Goal: Task Accomplishment & Management: Complete application form

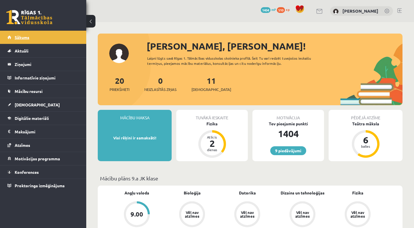
click at [69, 35] on link "Sākums" at bounding box center [43, 37] width 72 height 13
click at [220, 125] on div "Fizika" at bounding box center [212, 124] width 72 height 6
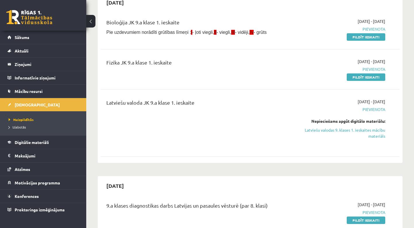
scroll to position [52, 0]
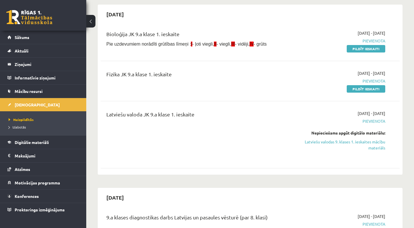
click at [360, 43] on span "Pievienota" at bounding box center [341, 41] width 87 height 6
click at [382, 50] on link "Pildīt ieskaiti" at bounding box center [366, 48] width 39 height 7
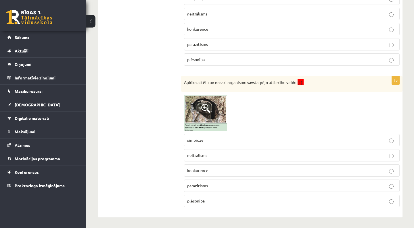
scroll to position [339, 0]
click at [207, 105] on span at bounding box center [205, 108] width 9 height 9
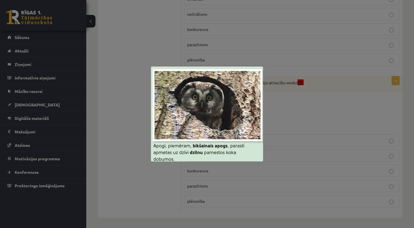
click at [292, 114] on div at bounding box center [207, 114] width 414 height 228
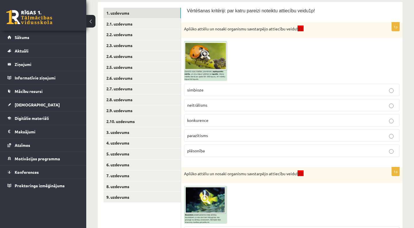
scroll to position [105, 0]
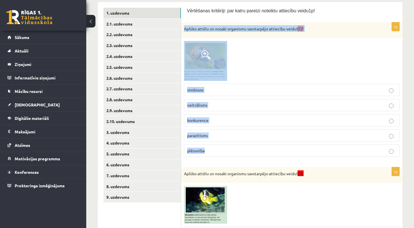
drag, startPoint x: 185, startPoint y: 30, endPoint x: 205, endPoint y: 156, distance: 127.8
click at [205, 156] on div "1p Aplūko attēlu un nosaki organismu savstarpējo attiecību veidu! (I)! simbioze…" at bounding box center [291, 91] width 221 height 139
copy div "Aplūko attēlu un nosaki organismu savstarpējo attiecību veidu! (I)! simbioze ne…"
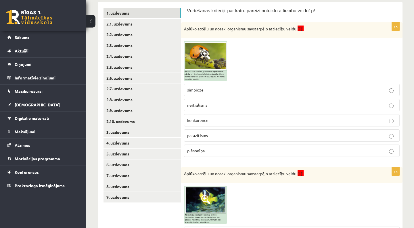
click at [337, 15] on div "Vērtēšanas kritēriji: par katru pareizi noteiktu attiecību veidu1p!" at bounding box center [292, 12] width 210 height 9
click at [201, 70] on img at bounding box center [205, 61] width 43 height 40
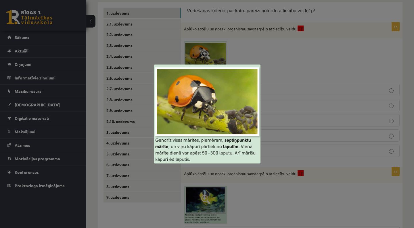
click at [276, 82] on div at bounding box center [207, 114] width 414 height 228
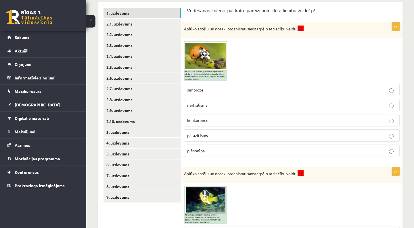
click at [233, 105] on p "neitrālisms" at bounding box center [291, 105] width 209 height 6
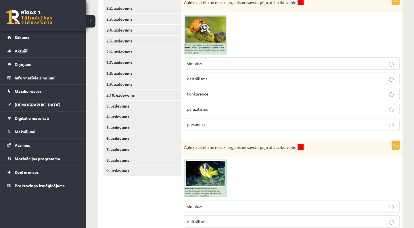
scroll to position [192, 0]
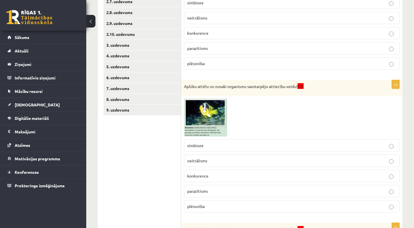
click at [209, 108] on span at bounding box center [205, 112] width 9 height 9
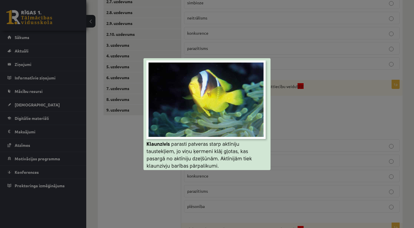
click at [292, 144] on div at bounding box center [207, 114] width 414 height 228
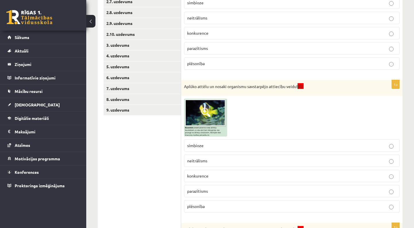
click at [218, 161] on p "neitrālisms" at bounding box center [291, 161] width 209 height 6
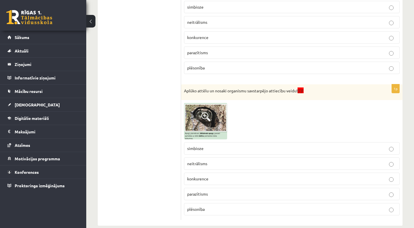
scroll to position [334, 0]
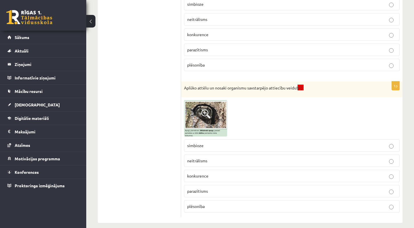
click at [209, 107] on img at bounding box center [205, 118] width 43 height 36
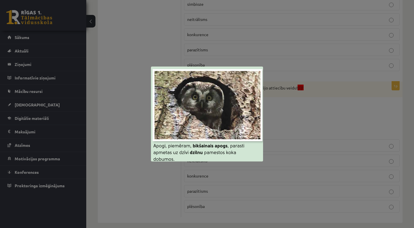
click at [293, 117] on div at bounding box center [207, 114] width 414 height 228
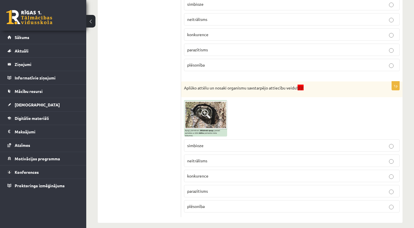
click at [212, 187] on label "parazītisms" at bounding box center [292, 191] width 216 height 12
click at [215, 159] on p "neitrālisms" at bounding box center [291, 161] width 209 height 6
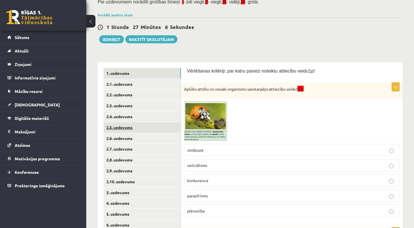
scroll to position [37, 0]
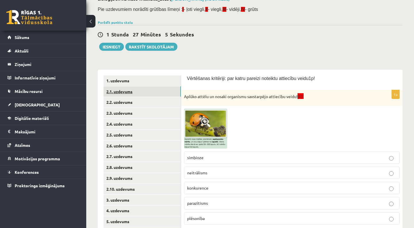
click at [145, 93] on link "2.1. uzdevums" at bounding box center [141, 92] width 77 height 11
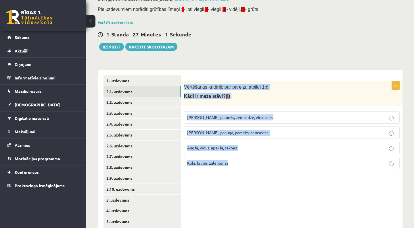
drag, startPoint x: 185, startPoint y: 85, endPoint x: 210, endPoint y: 174, distance: 91.8
click at [210, 174] on div "1p Vērtēšanas kritēriji: par pareizu atbildi 1p! Kādi ir meža stāvi? (I) Kokaud…" at bounding box center [291, 173] width 221 height 207
copy div "Vērtēšanas kritēriji: par pareizu atbildi 1p! Kādi ir meža stāvi? (I) Kokaudze,…"
click at [210, 174] on div "1p Vērtēšanas kritēriji: par pareizu atbildi 1p! Kādi ir meža stāvi? (I) Kokaud…" at bounding box center [291, 173] width 221 height 207
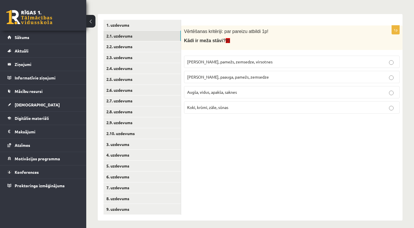
scroll to position [93, 0]
click at [223, 78] on span "Kokaudze, paauga, pamežs, zemsedze" at bounding box center [228, 77] width 82 height 5
click at [162, 47] on link "2.2. uzdevums" at bounding box center [141, 47] width 77 height 11
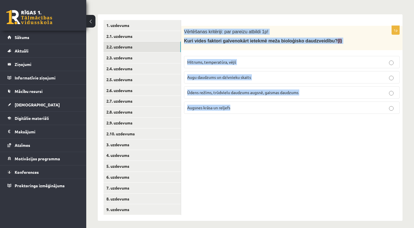
drag, startPoint x: 185, startPoint y: 31, endPoint x: 239, endPoint y: 114, distance: 99.2
click at [239, 115] on div "1p Vērtēšanas kritēriji: par pareizu atbildi 1p! Kuri vides faktori galvenokārt…" at bounding box center [291, 72] width 221 height 93
copy div "Vērtēšanas kritēriji: par pareizu atbildi 1p! Kuri vides faktori galvenokārt ie…"
click at [197, 149] on div "1p Vērtēšanas kritēriji: par pareizu atbildi 1p! Kuri vides faktori galvenokārt…" at bounding box center [291, 117] width 221 height 207
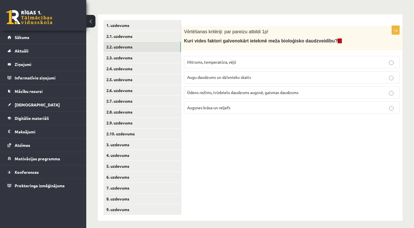
click at [219, 91] on span "Ūdens režīms, trūdvielu daudzums augsnē, gaismas daudzums" at bounding box center [242, 92] width 111 height 5
click at [153, 54] on link "2.3. uzdevums" at bounding box center [141, 58] width 77 height 11
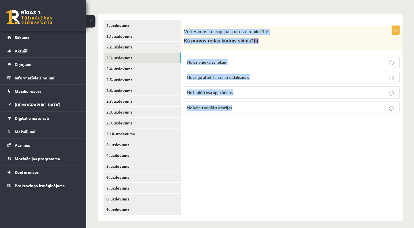
drag, startPoint x: 185, startPoint y: 31, endPoint x: 216, endPoint y: 110, distance: 85.0
click at [216, 110] on div "1p Vērtēšanas kritēriji: par pareizu atbildi 1p! Kā purvos rodas kūdras slānis?…" at bounding box center [291, 72] width 221 height 93
copy div "Vērtēšanas kritēriji: par pareizu atbildi 1p! Kā purvos rodas kūdras slānis? (I…"
click at [216, 113] on label "No kalnu nogāžu erozijas" at bounding box center [292, 108] width 216 height 12
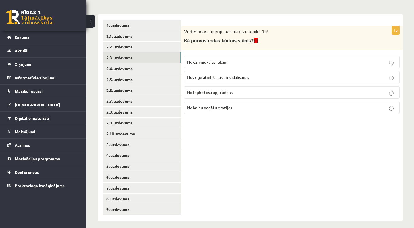
click at [217, 78] on span "No augu atmiršanas un sadalīšanās" at bounding box center [218, 77] width 62 height 5
click at [151, 69] on link "2.4. uzdevums" at bounding box center [141, 69] width 77 height 11
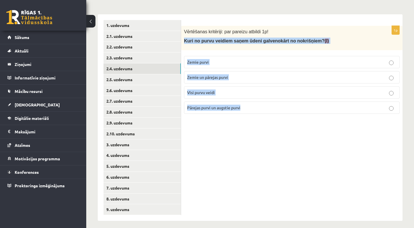
drag, startPoint x: 184, startPoint y: 41, endPoint x: 223, endPoint y: 119, distance: 87.5
click at [222, 120] on div "1p Vērtēšanas kritēriji: par pareizu atbildi 1p! Kuri no purvu veidiem saņem ūd…" at bounding box center [291, 117] width 221 height 207
copy div "Kuri no purvu veidiem saņem ūdeni galvenokārt no nokrišņiem? (I) Zemie purvi Ze…"
click at [223, 119] on div "1p Vērtēšanas kritēriji: par pareizu atbildi 1p! Kuri no purvu veidiem saņem ūd…" at bounding box center [291, 117] width 221 height 207
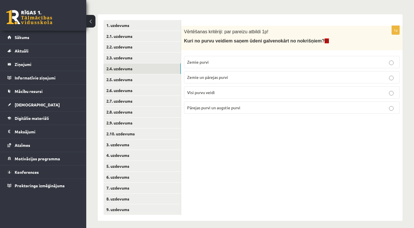
click at [212, 103] on label "Pārejas purvi un augstie purvi" at bounding box center [292, 108] width 216 height 12
click at [168, 75] on link "2.5. uzdevums" at bounding box center [141, 79] width 77 height 11
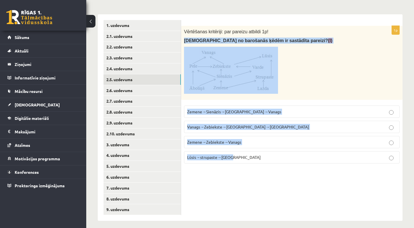
drag, startPoint x: 184, startPoint y: 40, endPoint x: 230, endPoint y: 163, distance: 131.6
click at [230, 163] on div "1p Vērtēšanas kritēriji: par pareizu atbildi 1p! Kura no barošanās ķēdēm ir sas…" at bounding box center [291, 97] width 221 height 143
copy div "Kura no barošanās ķēdēm ir sastādīta pareizi? (I) Zemene→Sienāzis→Zebiekste→Van…"
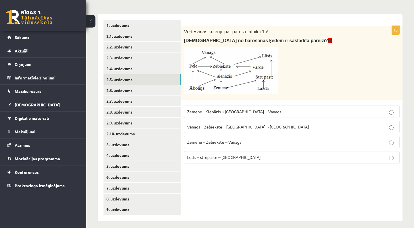
click at [217, 170] on div "1p Vērtēšanas kritēriji: par pareizu atbildi 1p! Kura no barošanās ķēdēm ir sas…" at bounding box center [291, 117] width 221 height 207
click at [207, 140] on span "Zemene→Zebiekste→Vanags" at bounding box center [214, 142] width 54 height 5
click at [213, 111] on span "Zemene→Sienāzis→Zebiekste→Vanags" at bounding box center [234, 111] width 94 height 5
click at [169, 89] on link "2.6. uzdevums" at bounding box center [141, 90] width 77 height 11
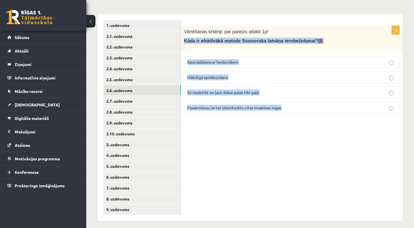
drag, startPoint x: 184, startPoint y: 42, endPoint x: 225, endPoint y: 120, distance: 88.2
click at [225, 120] on div "1p Vērtēšanas kritēriji: par pareizu atbildi 1p! Kāda ir efektīvākā metode Sosn…" at bounding box center [291, 117] width 221 height 207
copy div "Kāda ir efektīvākā metode Sosnovska latvāņa ierobežošanai? (I) Apstrādāšana ar …"
click at [225, 120] on div "1p Vērtēšanas kritēriji: par pareizu atbildi 1p! Kāda ir efektīvākā metode Sosn…" at bounding box center [291, 117] width 221 height 207
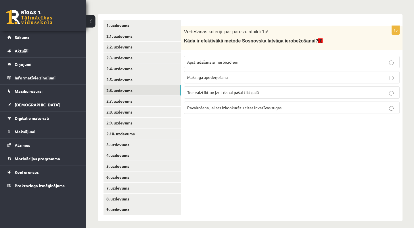
click at [210, 60] on span "Apstrādāšana ar herbicīdiem" at bounding box center [212, 61] width 51 height 5
click at [166, 98] on link "2.7. uzdevums" at bounding box center [141, 101] width 77 height 11
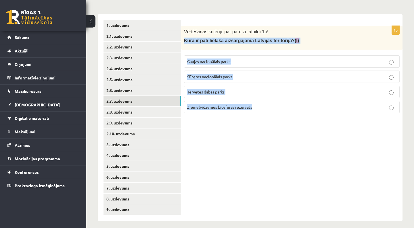
drag, startPoint x: 184, startPoint y: 40, endPoint x: 239, endPoint y: 113, distance: 91.4
click at [239, 113] on div "1p Vērtēšanas kritēriji: par pareizu atbildi 1p! Kura ir pati lielākā aizsargaj…" at bounding box center [291, 72] width 221 height 92
copy div "Kura ir pati lielākā aizsargajamā Latvijas teritorija? (I) Gaujas nacionālais p…"
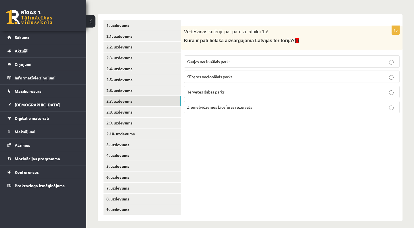
click at [239, 123] on div "1p Vērtēšanas kritēriji: par pareizu atbildi 1p! Kura ir pati lielākā aizsargaj…" at bounding box center [291, 117] width 221 height 207
click at [207, 107] on span "Ziemeļvidzemes biosfēras rezervāts" at bounding box center [219, 107] width 65 height 5
click at [162, 111] on link "2.8. uzdevums" at bounding box center [141, 112] width 77 height 11
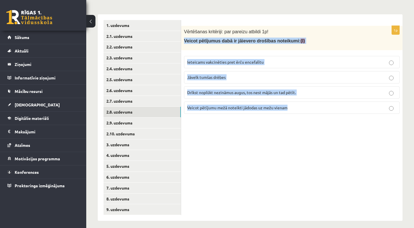
drag, startPoint x: 185, startPoint y: 40, endPoint x: 238, endPoint y: 118, distance: 94.6
click at [238, 118] on div "1p Vērtēšanas kritēriji: par pareizu atbildi 1p! Veicot pētījumus dabā ir jāiev…" at bounding box center [291, 72] width 221 height 93
copy div "Veicot pētījumus dabā ir jāievero drošības noteikumi: (I) Ieteicams vakcinēties…"
click at [238, 118] on div "1p Vērtēšanas kritēriji: par pareizu atbildi 1p! Veicot pētījumus dabā ir jāiev…" at bounding box center [291, 72] width 221 height 93
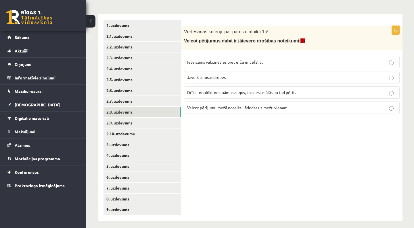
click at [208, 59] on span "Ieteicams vakcinēties pret ērču encefalītu" at bounding box center [225, 61] width 76 height 5
click at [154, 118] on link "2.9. uzdevums" at bounding box center [141, 123] width 77 height 11
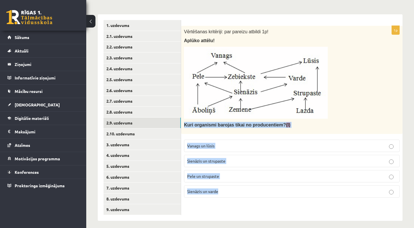
drag, startPoint x: 185, startPoint y: 124, endPoint x: 208, endPoint y: 198, distance: 77.8
click at [208, 198] on div "1p Vērtēšanas kritēriji: par pareizu atbildi 1p! Aplūko attēlu! Kuri organismi …" at bounding box center [291, 114] width 221 height 177
copy div "Kuri organismi barojas tikai no producentiem? (I) Vanags un lūsis Sienāzis un s…"
click at [201, 205] on div "1p Vērtēšanas kritēriji: par pareizu atbildi 1p! Aplūko attēlu! Kuri organismi …" at bounding box center [291, 117] width 221 height 207
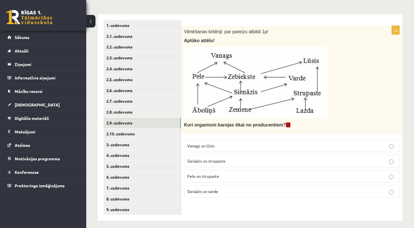
click at [237, 145] on p "Vanags un lūsis" at bounding box center [291, 146] width 209 height 6
click at [174, 129] on link "2.10. uzdevums" at bounding box center [141, 134] width 77 height 11
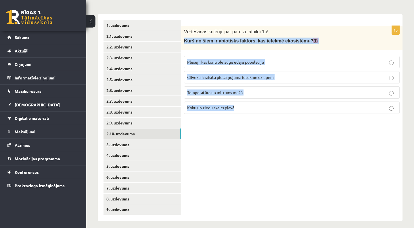
drag, startPoint x: 184, startPoint y: 40, endPoint x: 218, endPoint y: 116, distance: 83.2
click at [218, 116] on div "1p Vērtēšanas kritēriji: par pareizu atbildi 1p! Kurš no šiem ir abiotisks fakt…" at bounding box center [291, 72] width 221 height 93
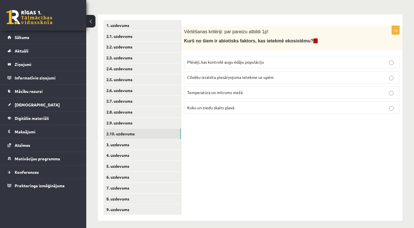
click at [214, 120] on div "1p Vērtēšanas kritēriji: par pareizu atbildi 1p! Kurš no šiem ir abiotisks fakt…" at bounding box center [291, 117] width 221 height 207
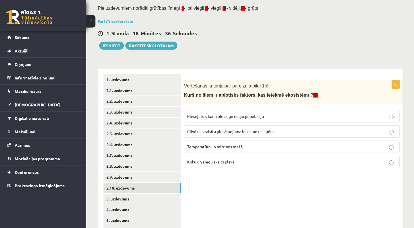
scroll to position [38, 0]
click at [203, 149] on p "Temperatūra un mitrums mežā" at bounding box center [291, 147] width 209 height 6
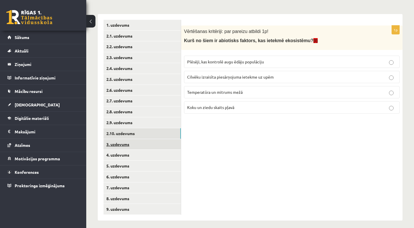
scroll to position [93, 0]
click at [141, 140] on link "3. uzdevums" at bounding box center [141, 145] width 77 height 11
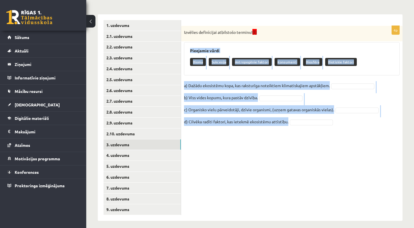
drag, startPoint x: 190, startPoint y: 51, endPoint x: 217, endPoint y: 143, distance: 95.7
click at [217, 143] on div "4p Izvēlies definīcijai atbilstošo terminu! (I) Pieejamie vārdi Bioma Sukcesija…" at bounding box center [291, 117] width 221 height 207
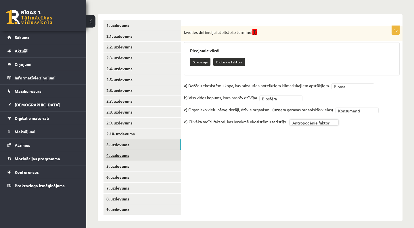
click at [149, 154] on link "4. uzdevums" at bounding box center [141, 155] width 77 height 11
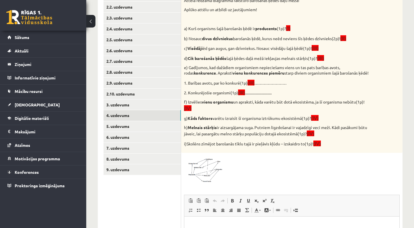
scroll to position [155, 0]
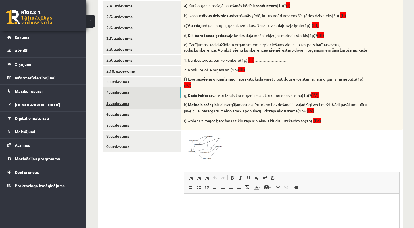
click at [149, 98] on link "5. uzdevums" at bounding box center [141, 103] width 77 height 11
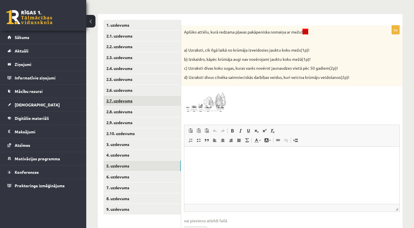
scroll to position [0, 0]
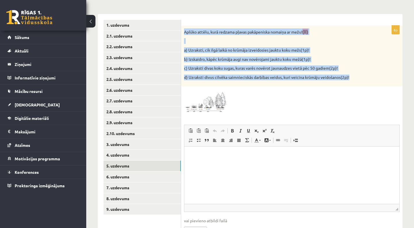
drag, startPoint x: 184, startPoint y: 32, endPoint x: 203, endPoint y: 85, distance: 56.0
click at [203, 85] on div "Aplūko attēlu, kurā redzama pļavas pakāpeniska nomaiņa ar mežu! (II) a) Uzrakst…" at bounding box center [291, 56] width 221 height 61
click at [232, 11] on div "**********" at bounding box center [250, 129] width 305 height 242
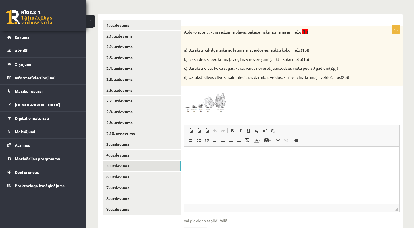
click at [208, 155] on p "Rich Text Editor, wiswyg-editor-user-answer-47024774227240" at bounding box center [291, 156] width 203 height 6
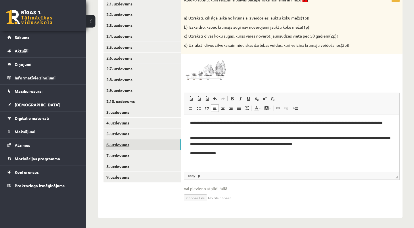
click at [155, 141] on link "6. uzdevums" at bounding box center [141, 145] width 77 height 11
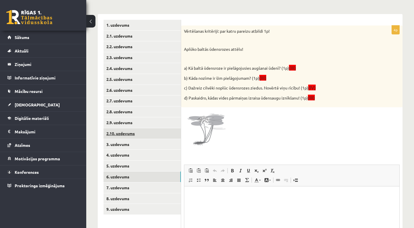
click at [156, 133] on link "2.10. uzdevums" at bounding box center [141, 133] width 77 height 11
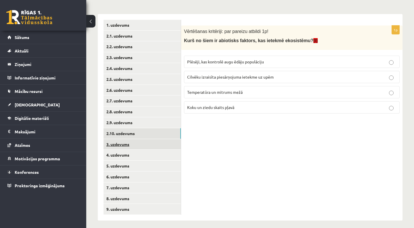
click at [150, 144] on link "3. uzdevums" at bounding box center [141, 144] width 77 height 11
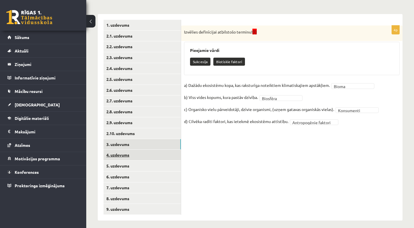
click at [145, 154] on link "4. uzdevums" at bounding box center [141, 155] width 77 height 11
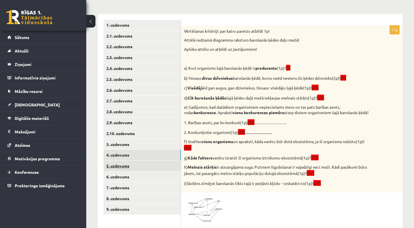
click at [141, 161] on link "5. uzdevums" at bounding box center [141, 166] width 77 height 11
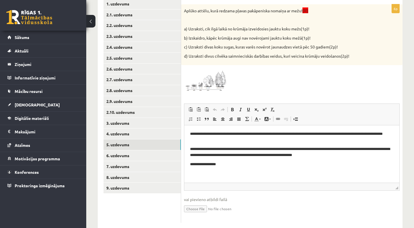
scroll to position [121, 0]
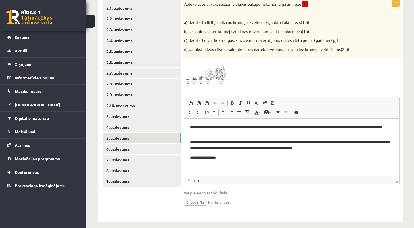
click at [236, 163] on html "**********" at bounding box center [291, 143] width 215 height 48
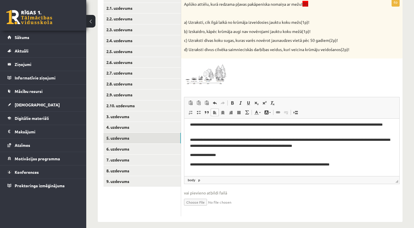
click at [195, 166] on p "**********" at bounding box center [291, 165] width 203 height 6
click at [195, 164] on p "**********" at bounding box center [291, 165] width 203 height 6
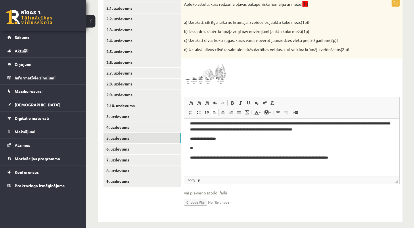
scroll to position [19, 0]
click at [364, 158] on p "**********" at bounding box center [291, 158] width 203 height 6
click at [193, 158] on p "**********" at bounding box center [291, 158] width 203 height 6
click at [199, 168] on p "**" at bounding box center [291, 168] width 203 height 6
click at [206, 168] on p "**********" at bounding box center [291, 168] width 203 height 6
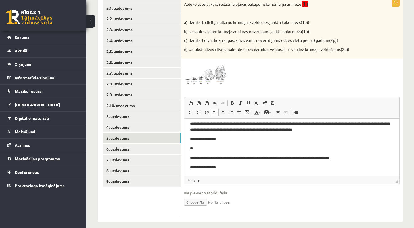
click at [209, 168] on p "**********" at bounding box center [291, 168] width 203 height 6
click at [233, 169] on p "**********" at bounding box center [291, 168] width 203 height 6
click at [371, 159] on p "**********" at bounding box center [291, 158] width 203 height 6
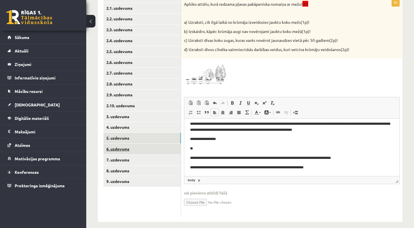
click at [162, 149] on link "6. uzdevums" at bounding box center [141, 149] width 77 height 11
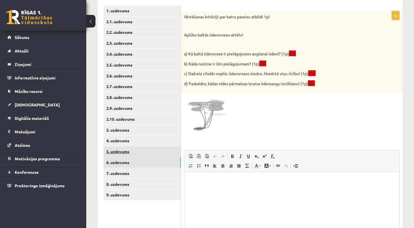
scroll to position [0, 0]
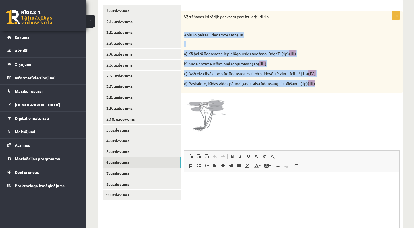
drag, startPoint x: 185, startPoint y: 34, endPoint x: 202, endPoint y: 92, distance: 61.1
click at [202, 92] on div "4p Vērtēšanas kritēriji: par katru pareizu atbildi 1p! Aplūko baltās ūdensrozes…" at bounding box center [291, 140] width 221 height 259
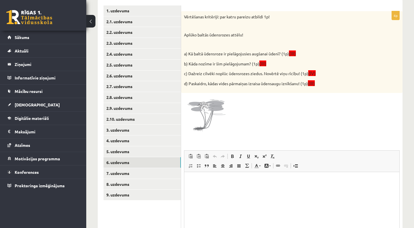
click at [265, 21] on div "Vērtēšanas kritēriji: par katru pareizu atbildi 1p! Aplūko baltās ūdensrozes at…" at bounding box center [291, 52] width 221 height 82
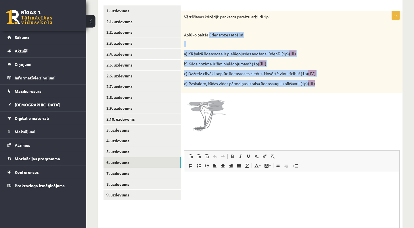
drag, startPoint x: 210, startPoint y: 34, endPoint x: 237, endPoint y: 92, distance: 63.6
click at [237, 92] on div "4p Vērtēšanas kritēriji: par katru pareizu atbildi 1p! Aplūko baltās ūdensrozes…" at bounding box center [291, 140] width 221 height 259
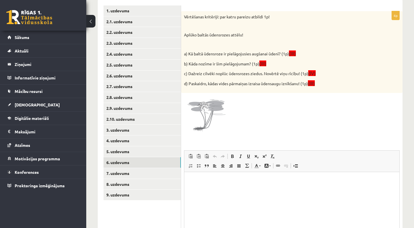
click at [301, 16] on p "Vērtēšanas kritēriji: par katru pareizu atbildi 1p!" at bounding box center [277, 17] width 187 height 6
click at [184, 0] on div "4p Vērtēšanas kritēriji: par katru pareizu atbildi 1p! Aplūko baltās ūdensrozes…" at bounding box center [291, 138] width 221 height 276
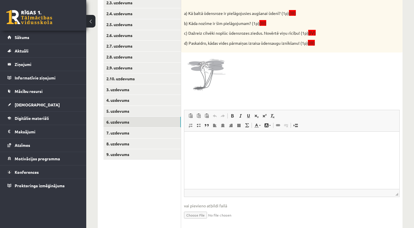
scroll to position [150, 0]
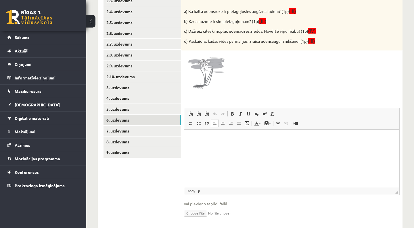
click at [214, 147] on html at bounding box center [291, 139] width 215 height 18
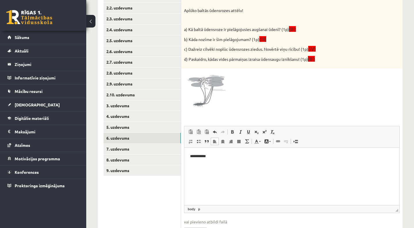
scroll to position [129, 0]
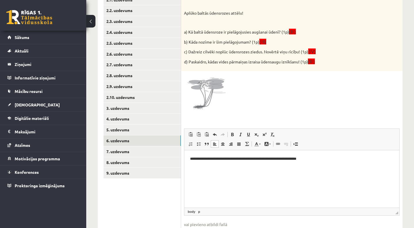
click at [301, 159] on p "**********" at bounding box center [291, 159] width 203 height 6
click at [323, 162] on html "**********" at bounding box center [291, 159] width 215 height 17
click at [238, 159] on p "**********" at bounding box center [291, 159] width 203 height 6
click at [266, 160] on p "**********" at bounding box center [291, 159] width 203 height 6
click at [318, 159] on p "**********" at bounding box center [291, 159] width 203 height 6
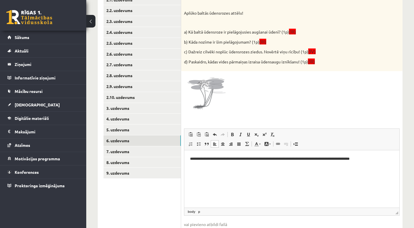
click at [371, 160] on p "**********" at bounding box center [291, 159] width 203 height 6
click at [378, 166] on html "**********" at bounding box center [291, 159] width 215 height 17
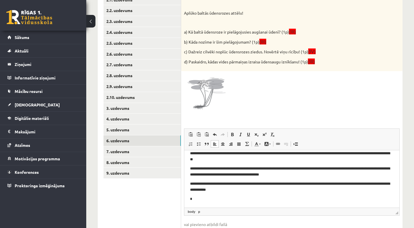
scroll to position [5, 0]
click at [313, 199] on p "**********" at bounding box center [291, 200] width 203 height 6
drag, startPoint x: 332, startPoint y: 199, endPoint x: 353, endPoint y: 198, distance: 20.7
click at [353, 198] on p "**********" at bounding box center [291, 200] width 203 height 6
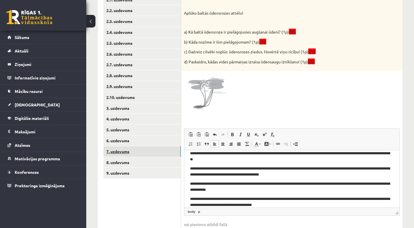
click at [136, 151] on link "7. uzdevums" at bounding box center [141, 152] width 77 height 11
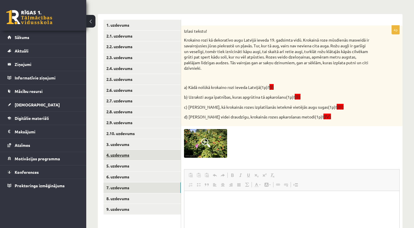
scroll to position [0, 0]
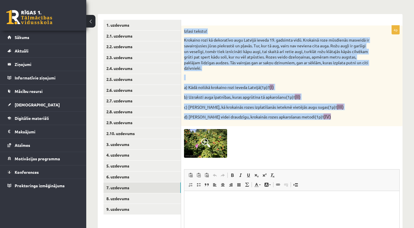
drag, startPoint x: 184, startPoint y: 32, endPoint x: 226, endPoint y: 122, distance: 99.8
click at [226, 122] on div "Izlasi tekstu! Krokaino rozi kā dekoratīvo augu Latvijā ieveda 19. gadsimta vid…" at bounding box center [291, 76] width 221 height 101
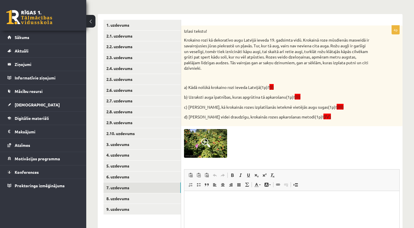
click at [248, 143] on div at bounding box center [292, 143] width 216 height 29
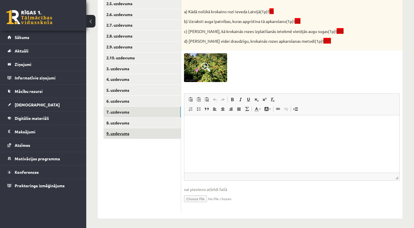
scroll to position [168, 0]
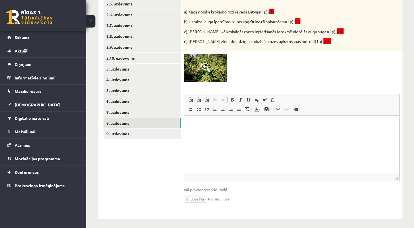
click at [172, 123] on link "8. uzdevums" at bounding box center [141, 123] width 77 height 11
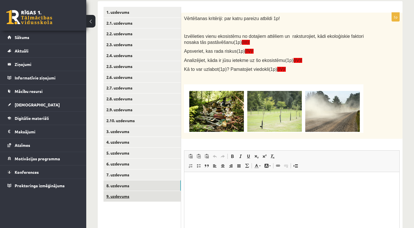
scroll to position [0, 0]
click at [157, 197] on link "9. uzdevums" at bounding box center [141, 196] width 77 height 11
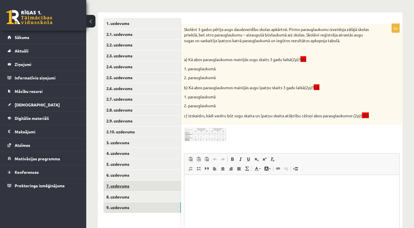
click at [159, 184] on link "7. uzdevums" at bounding box center [141, 186] width 77 height 11
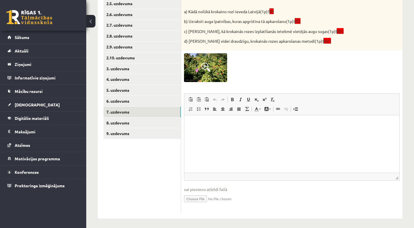
scroll to position [168, 0]
click at [205, 133] on html at bounding box center [291, 125] width 215 height 18
click at [218, 136] on p "**********" at bounding box center [291, 134] width 203 height 6
click at [235, 139] on html "**********" at bounding box center [291, 129] width 215 height 27
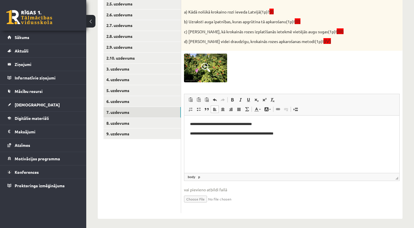
click at [268, 134] on p "**********" at bounding box center [291, 134] width 203 height 6
click at [292, 131] on p "**********" at bounding box center [291, 134] width 203 height 6
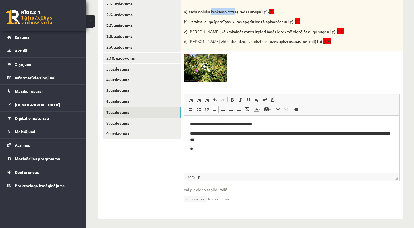
drag, startPoint x: 212, startPoint y: 9, endPoint x: 236, endPoint y: 10, distance: 24.2
click at [236, 10] on p "a) Kādā nolūkā krokaino rozi ieveda Latvijā(1p)? (I)" at bounding box center [277, 11] width 187 height 7
click at [210, 149] on p "**" at bounding box center [291, 149] width 203 height 6
click at [264, 75] on div at bounding box center [292, 68] width 216 height 29
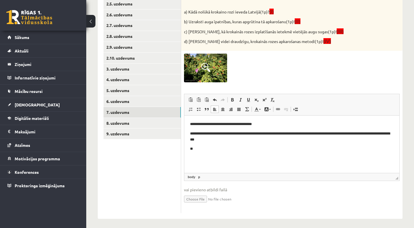
click at [205, 151] on p "**" at bounding box center [291, 149] width 203 height 6
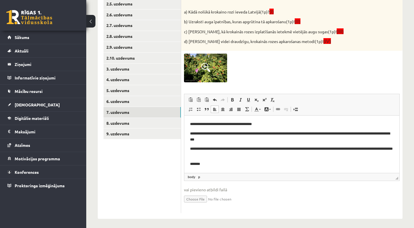
click at [202, 164] on p "*******" at bounding box center [291, 165] width 203 height 6
click at [205, 166] on p "**" at bounding box center [291, 165] width 203 height 6
click at [195, 149] on p "**********" at bounding box center [291, 151] width 203 height 11
click at [201, 168] on html "**********" at bounding box center [291, 144] width 215 height 57
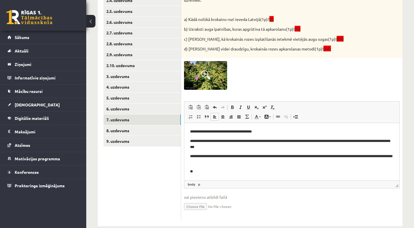
scroll to position [163, 0]
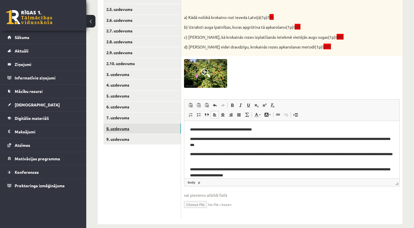
click at [143, 124] on link "8. uzdevums" at bounding box center [141, 129] width 77 height 11
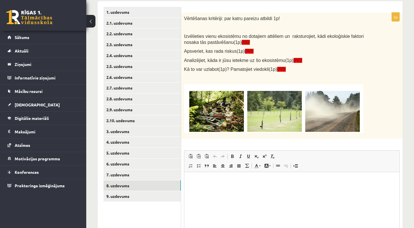
scroll to position [0, 0]
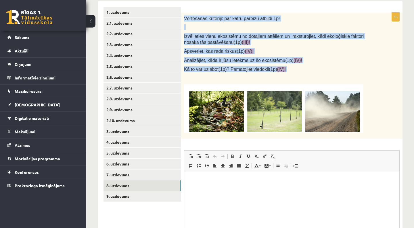
drag, startPoint x: 185, startPoint y: 18, endPoint x: 205, endPoint y: 72, distance: 57.7
click at [205, 72] on div "Vērtēšanas kritēriji: par katru pareizu atbildi 1p! Izvēlieties vienu ekosistēm…" at bounding box center [291, 76] width 221 height 126
click at [336, 119] on img at bounding box center [273, 108] width 179 height 49
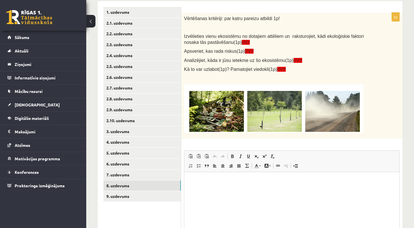
click at [385, 107] on div "Vērtēšanas kritēriji: par katru pareizu atbildi 1p! Izvēlieties vienu ekosistēm…" at bounding box center [291, 76] width 221 height 126
click at [145, 191] on link "9. uzdevums" at bounding box center [141, 196] width 77 height 11
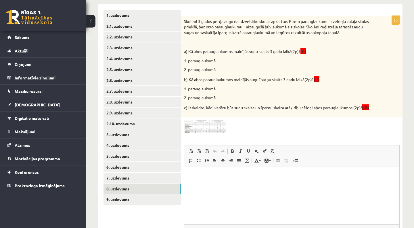
click at [147, 184] on link "8. uzdevums" at bounding box center [141, 189] width 77 height 11
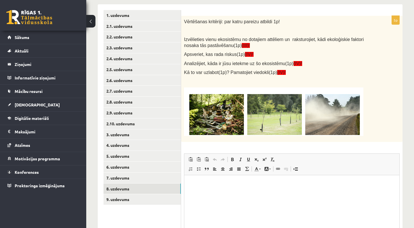
click at [224, 106] on img at bounding box center [273, 112] width 179 height 49
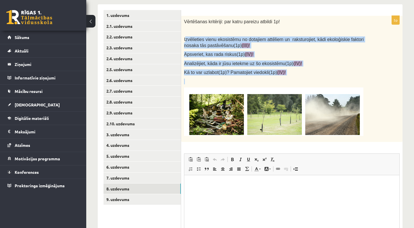
drag, startPoint x: 185, startPoint y: 37, endPoint x: 206, endPoint y: 80, distance: 48.1
click at [206, 80] on div "Vērtēšanas kritēriji: par katru pareizu atbildi 1p! Izvēlieties vienu ekosistēm…" at bounding box center [291, 79] width 221 height 126
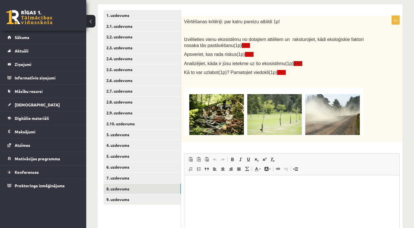
click at [328, 26] on div "Vērtēšanas kritēriji: par katru pareizu atbildi 1p! Izvēlieties vienu ekosistēm…" at bounding box center [291, 79] width 221 height 126
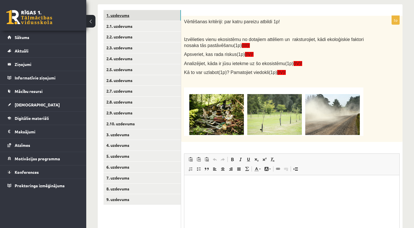
click at [156, 15] on link "1. uzdevums" at bounding box center [141, 15] width 77 height 11
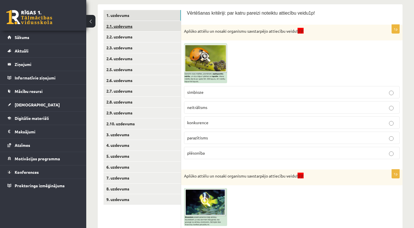
click at [146, 23] on link "2.1. uzdevums" at bounding box center [141, 26] width 77 height 11
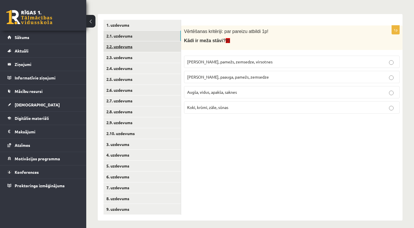
click at [139, 45] on link "2.2. uzdevums" at bounding box center [141, 46] width 77 height 11
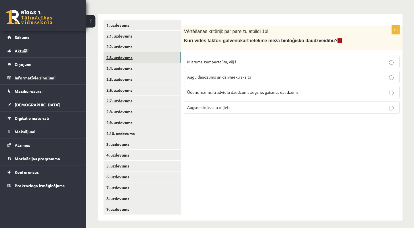
click at [135, 59] on link "2.3. uzdevums" at bounding box center [141, 57] width 77 height 11
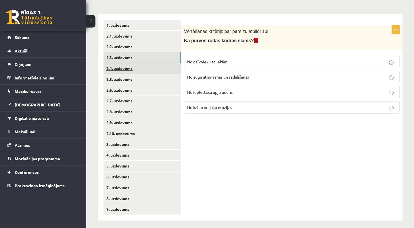
click at [134, 70] on link "2.4. uzdevums" at bounding box center [141, 68] width 77 height 11
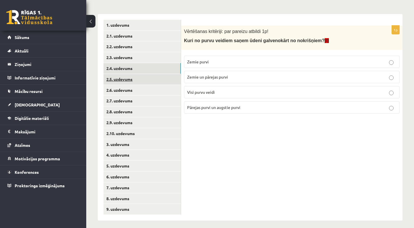
click at [134, 78] on link "2.5. uzdevums" at bounding box center [141, 79] width 77 height 11
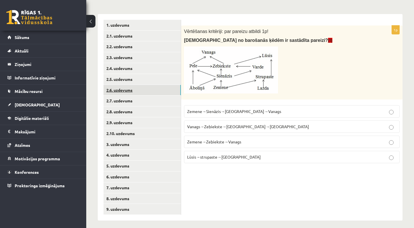
click at [134, 89] on link "2.6. uzdevums" at bounding box center [141, 90] width 77 height 11
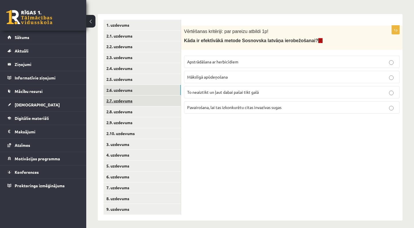
click at [134, 103] on link "2.7. uzdevums" at bounding box center [141, 101] width 77 height 11
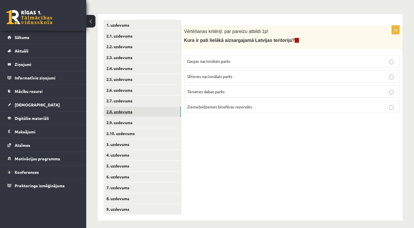
click at [134, 112] on link "2.8. uzdevums" at bounding box center [141, 112] width 77 height 11
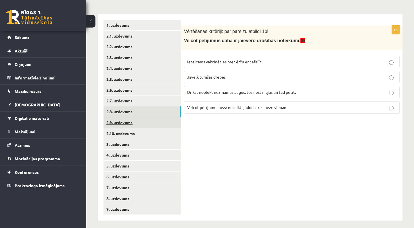
click at [132, 121] on link "2.9. uzdevums" at bounding box center [141, 123] width 77 height 11
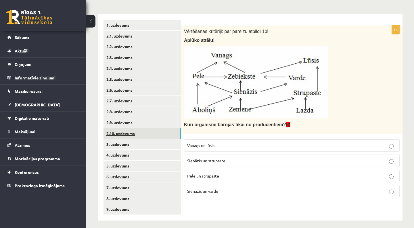
click at [133, 132] on link "2.10. uzdevums" at bounding box center [141, 133] width 77 height 11
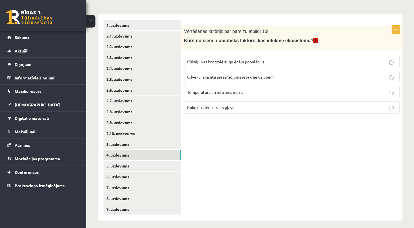
click at [132, 150] on link "4. uzdevums" at bounding box center [141, 155] width 77 height 11
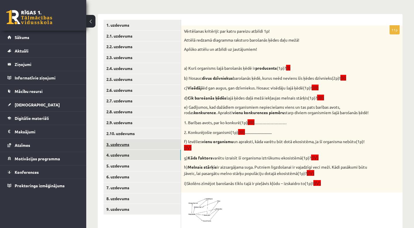
click at [134, 141] on link "3. uzdevums" at bounding box center [141, 144] width 77 height 11
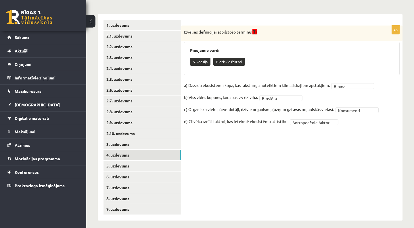
click at [133, 152] on link "4. uzdevums" at bounding box center [141, 155] width 77 height 11
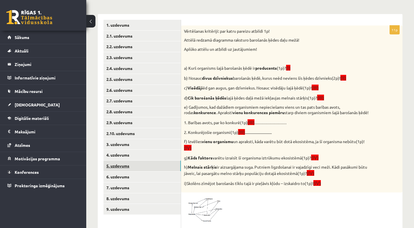
click at [132, 162] on link "5. uzdevums" at bounding box center [141, 166] width 77 height 11
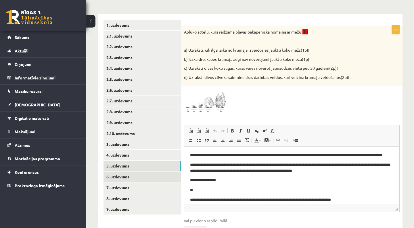
scroll to position [0, 0]
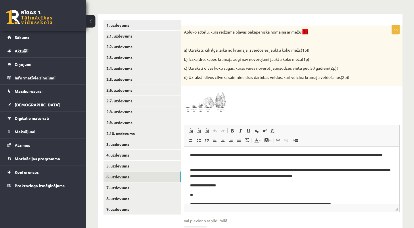
click at [132, 172] on link "6. uzdevums" at bounding box center [141, 177] width 77 height 11
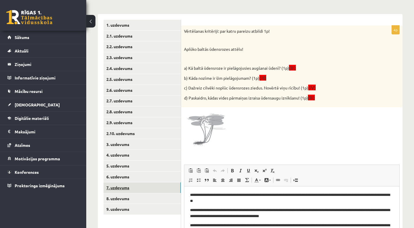
click at [132, 184] on link "7. uzdevums" at bounding box center [141, 188] width 77 height 11
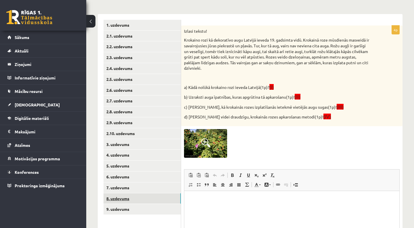
click at [132, 194] on link "8. uzdevums" at bounding box center [141, 199] width 77 height 11
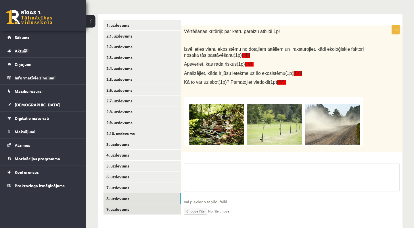
click at [132, 209] on link "9. uzdevums" at bounding box center [141, 209] width 77 height 11
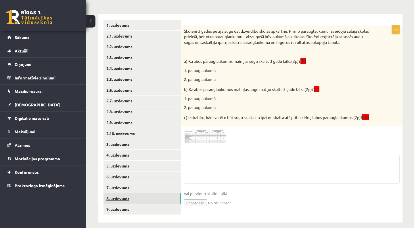
click at [134, 199] on link "8. uzdevums" at bounding box center [141, 199] width 77 height 11
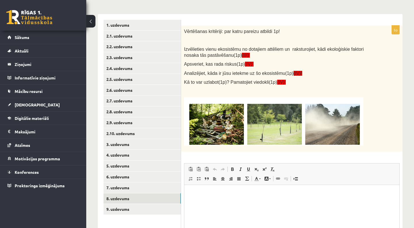
click at [210, 195] on p "Rich Text Editor, wiswyg-editor-user-answer-47024888425860" at bounding box center [291, 194] width 203 height 6
click at [214, 213] on p "**********" at bounding box center [291, 213] width 203 height 6
click at [280, 217] on html "**********" at bounding box center [291, 203] width 215 height 36
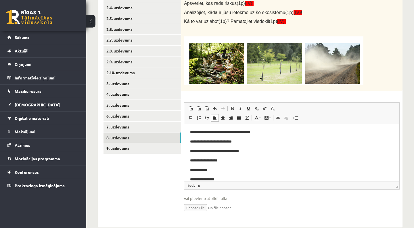
scroll to position [20, 0]
click at [192, 160] on p "**********" at bounding box center [291, 161] width 203 height 6
click at [192, 172] on p "**********" at bounding box center [291, 170] width 203 height 6
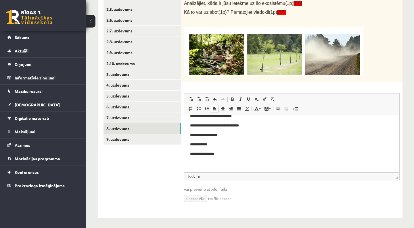
scroll to position [26, 0]
click at [194, 135] on p "**********" at bounding box center [291, 135] width 203 height 6
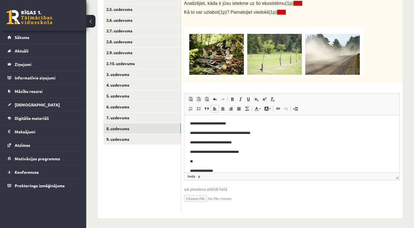
scroll to position [0, 0]
click at [195, 123] on p "**********" at bounding box center [291, 124] width 203 height 6
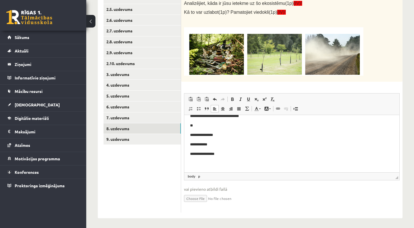
scroll to position [45, 0]
click at [228, 156] on p "**********" at bounding box center [291, 154] width 203 height 6
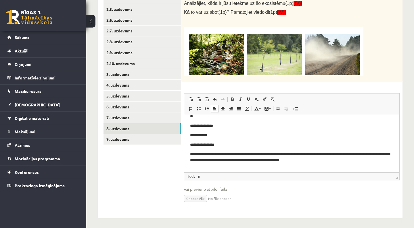
click at [360, 166] on body "**********" at bounding box center [291, 119] width 203 height 107
click at [351, 165] on body "**********" at bounding box center [291, 119] width 203 height 107
click at [341, 162] on p "**********" at bounding box center [291, 156] width 203 height 11
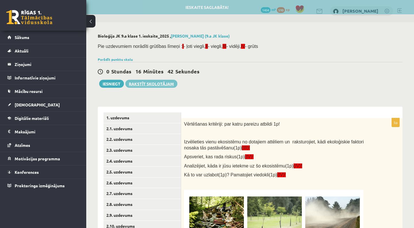
scroll to position [0, 0]
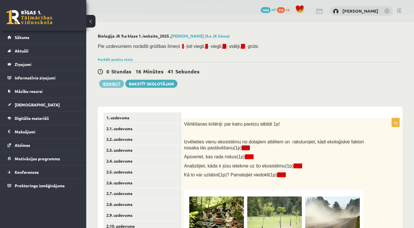
click at [118, 84] on button "Iesniegt" at bounding box center [111, 84] width 25 height 8
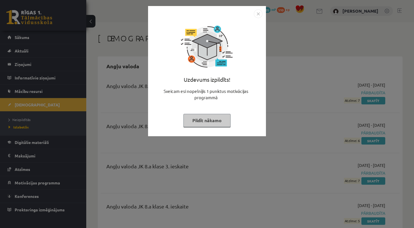
click at [219, 120] on button "Pildīt nākamo" at bounding box center [206, 120] width 47 height 13
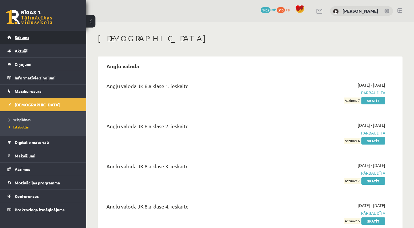
click at [53, 39] on link "Sākums" at bounding box center [43, 37] width 72 height 13
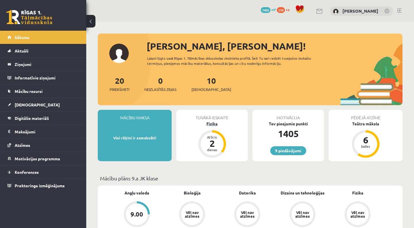
click at [217, 121] on div "Fizika" at bounding box center [212, 124] width 72 height 6
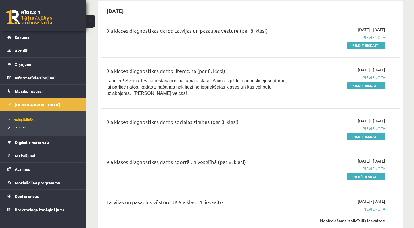
scroll to position [245, 0]
